Goal: Find specific fact: Find specific fact

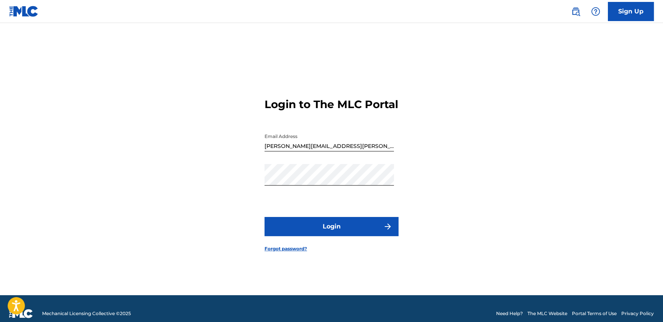
click at [341, 230] on button "Login" at bounding box center [332, 226] width 134 height 19
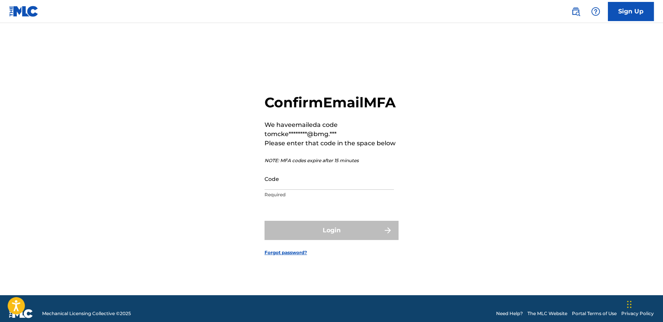
click at [304, 189] on input "Code" at bounding box center [329, 179] width 129 height 22
paste input "119587"
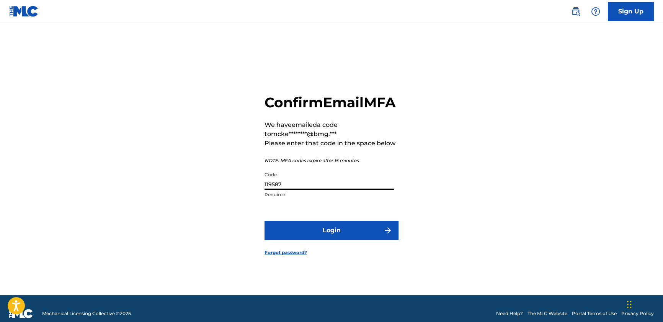
type input "119587"
click at [314, 240] on button "Login" at bounding box center [332, 230] width 134 height 19
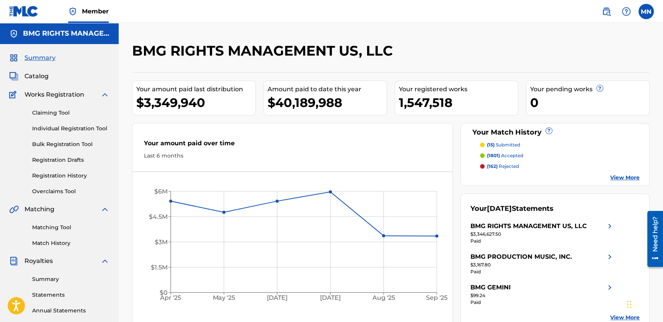
click at [42, 74] on span "Catalog" at bounding box center [37, 76] width 24 height 9
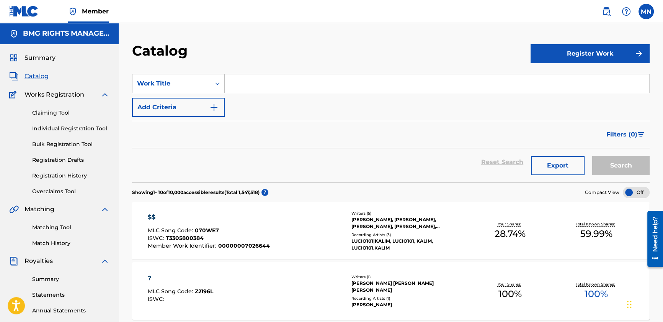
click at [240, 85] on input "Search Form" at bounding box center [437, 83] width 425 height 18
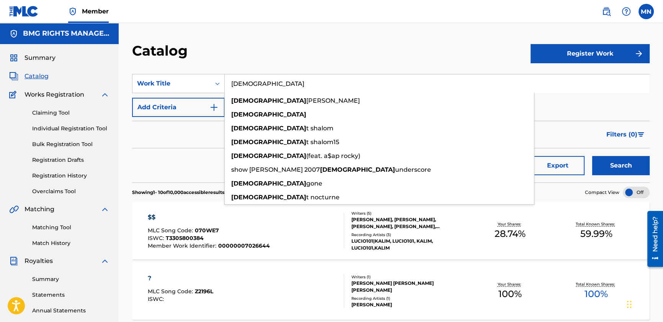
type input "[DEMOGRAPHIC_DATA]"
click at [592, 156] on button "Search" at bounding box center [620, 165] width 57 height 19
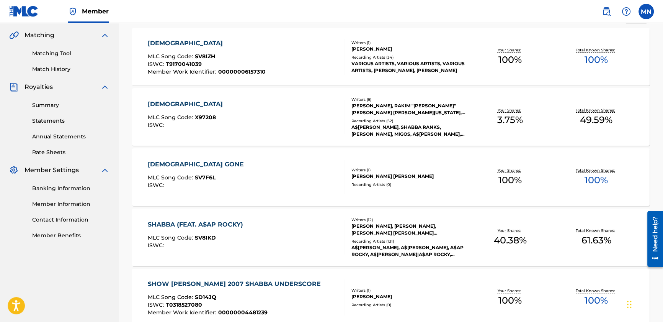
scroll to position [139, 0]
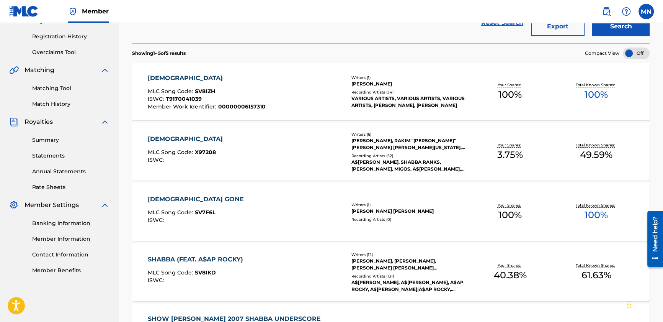
click at [289, 153] on div "SHABBA MLC Song Code : X97208 ISWC :" at bounding box center [246, 151] width 197 height 34
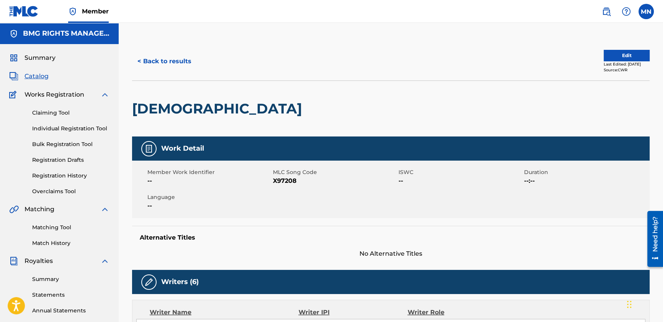
click at [154, 60] on button "< Back to results" at bounding box center [164, 61] width 65 height 19
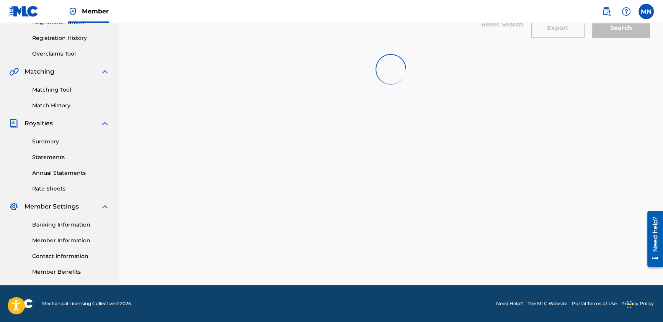
scroll to position [139, 0]
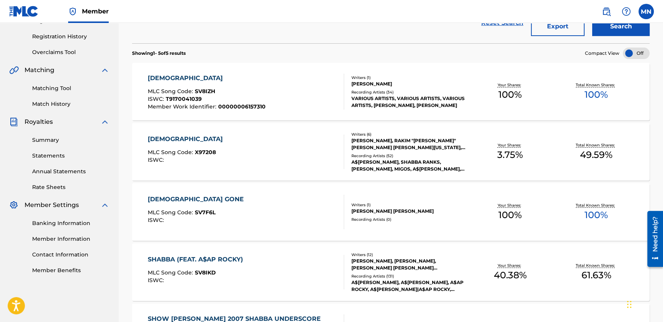
click at [198, 262] on div "SHABBA (FEAT. A$AP ROCKY)" at bounding box center [197, 259] width 99 height 9
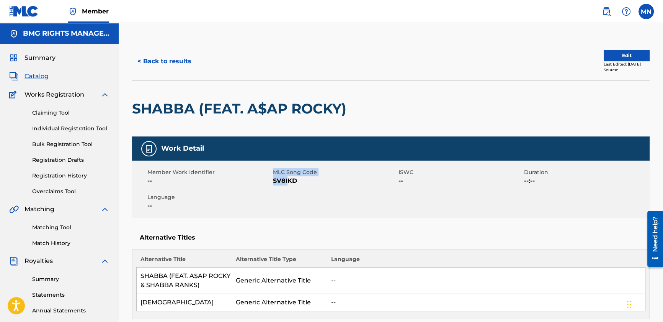
drag, startPoint x: 271, startPoint y: 180, endPoint x: 290, endPoint y: 180, distance: 19.1
click at [290, 180] on div "Member Work Identifier -- MLC Song Code SV8IKD ISWC -- Duration --:-- Language …" at bounding box center [391, 188] width 518 height 57
click at [289, 181] on span "SV8IKD" at bounding box center [335, 180] width 124 height 9
click at [276, 179] on span "SV8IKD" at bounding box center [335, 180] width 124 height 9
drag, startPoint x: 274, startPoint y: 179, endPoint x: 302, endPoint y: 180, distance: 28.0
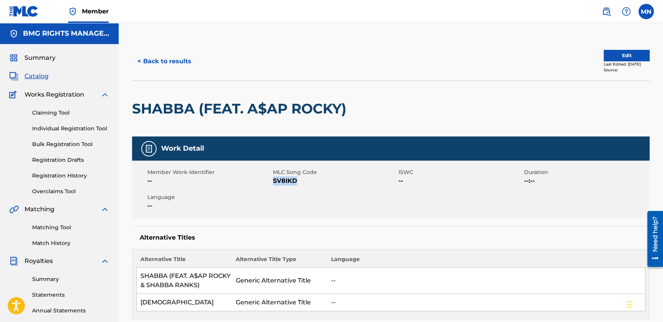
click at [302, 180] on span "SV8IKD" at bounding box center [335, 180] width 124 height 9
copy span "SV8IKD"
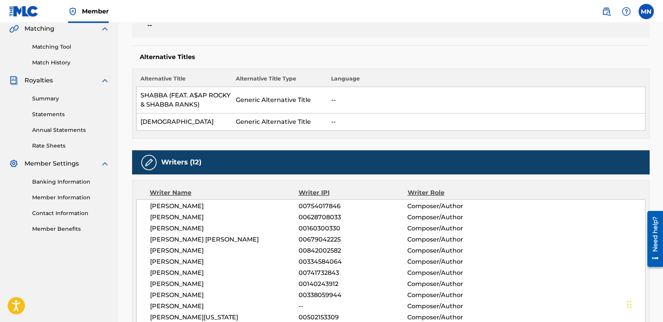
scroll to position [243, 0]
